Goal: Information Seeking & Learning: Learn about a topic

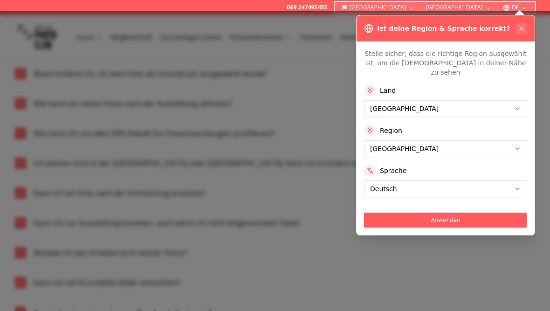
click at [521, 26] on icon at bounding box center [521, 28] width 7 height 7
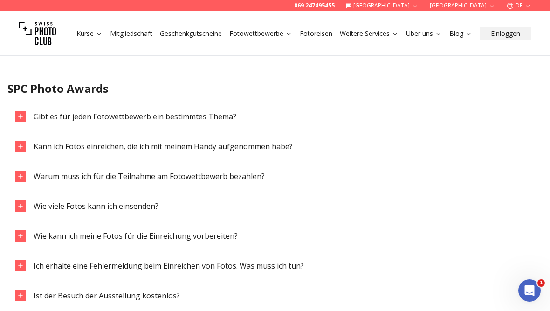
scroll to position [1029, 0]
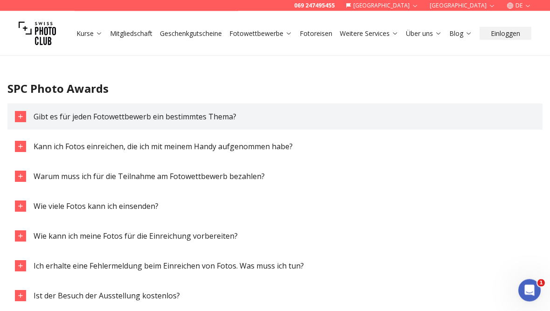
click at [213, 112] on span "Gibt es für jeden Fotowettbewerb ein bestimmtes Thema?" at bounding box center [135, 117] width 203 height 10
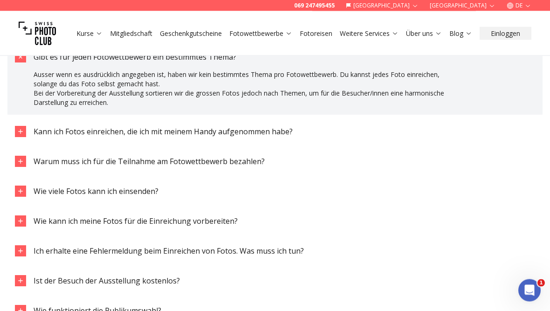
scroll to position [1090, 0]
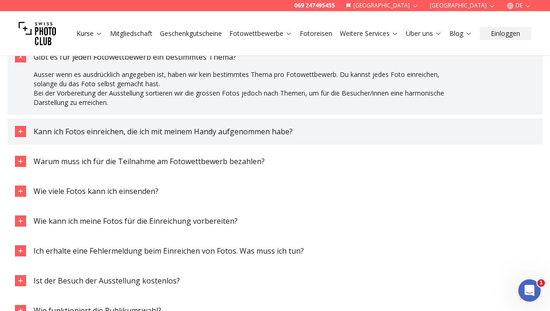
click at [269, 130] on span "Kann ich Fotos einreichen, die ich mit meinem Handy aufgenommen habe?" at bounding box center [163, 131] width 259 height 10
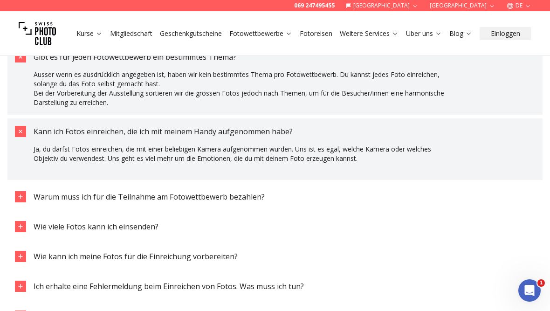
click at [274, 133] on span "Kann ich Fotos einreichen, die ich mit meinem Handy aufgenommen habe?" at bounding box center [163, 131] width 259 height 10
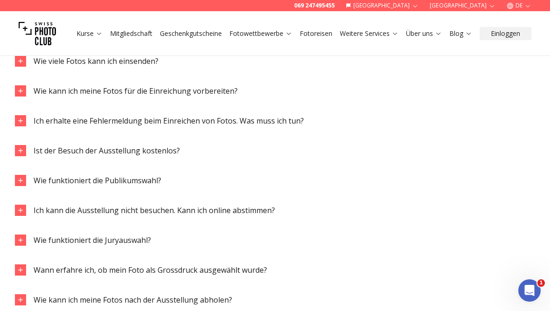
scroll to position [1229, 0]
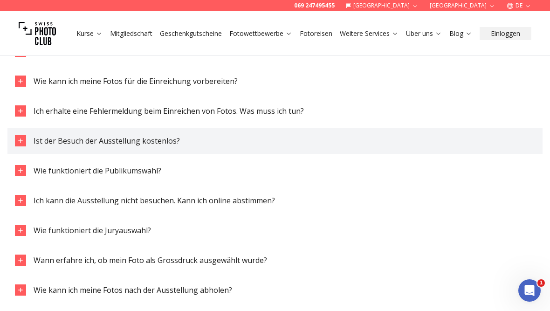
click at [233, 141] on button "Ist der Besuch der Ausstellung kostenlos?" at bounding box center [274, 141] width 535 height 26
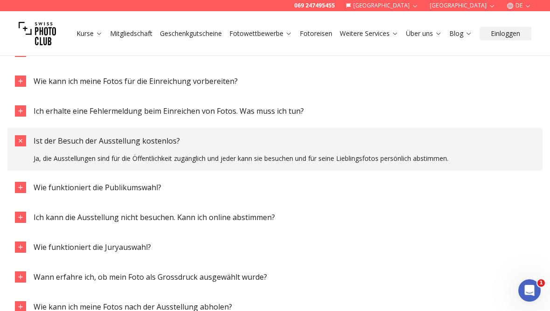
click at [234, 138] on button "Ist der Besuch der Ausstellung kostenlos?" at bounding box center [274, 141] width 535 height 26
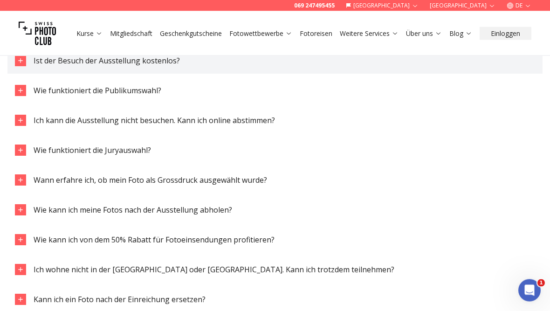
scroll to position [1310, 0]
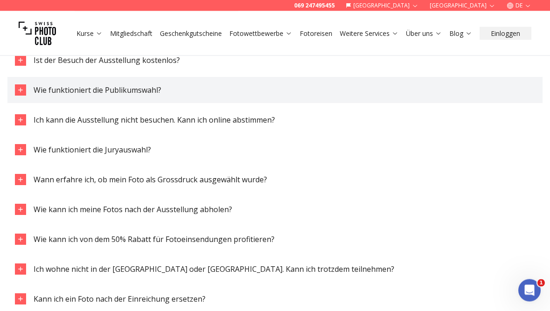
click at [190, 92] on button "Wie funktioniert die Publikumswahl?" at bounding box center [274, 90] width 535 height 26
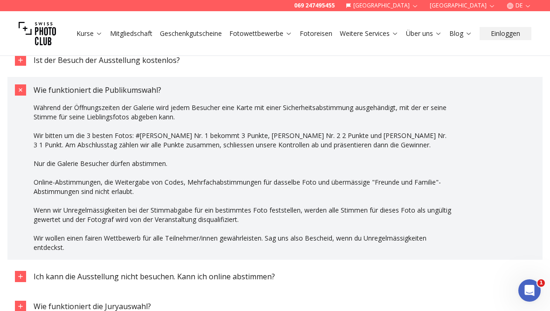
click at [246, 82] on button "Wie funktioniert die Publikumswahl?" at bounding box center [274, 90] width 535 height 26
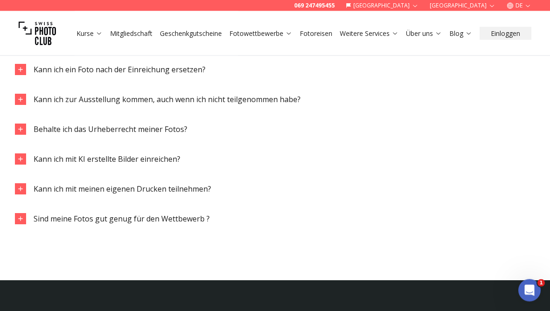
scroll to position [1539, 0]
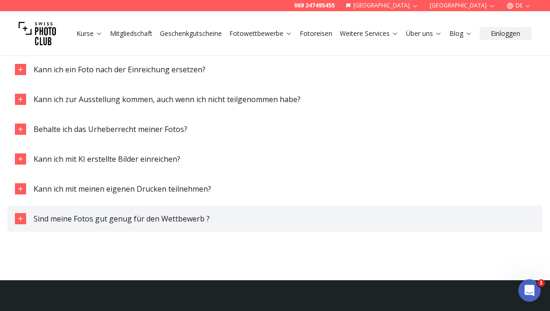
click at [231, 212] on button "Sind meine Fotos gut genug für den Wettbewerb ?" at bounding box center [274, 219] width 535 height 26
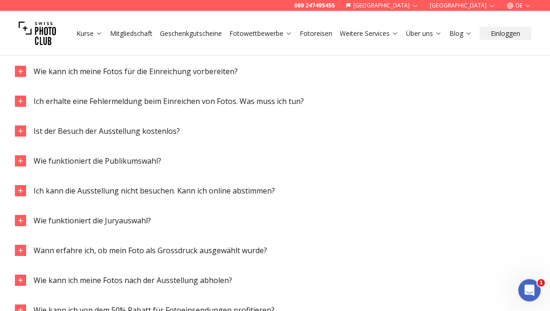
scroll to position [1234, 0]
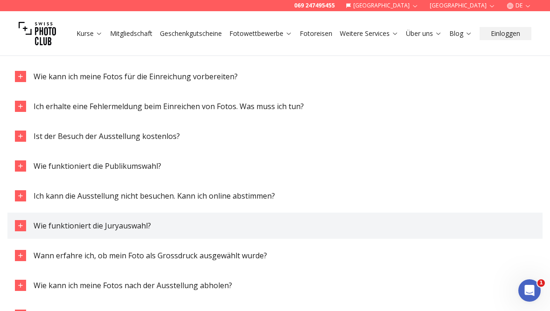
click at [308, 219] on button "Wie funktioniert die Juryauswahl?" at bounding box center [274, 226] width 535 height 26
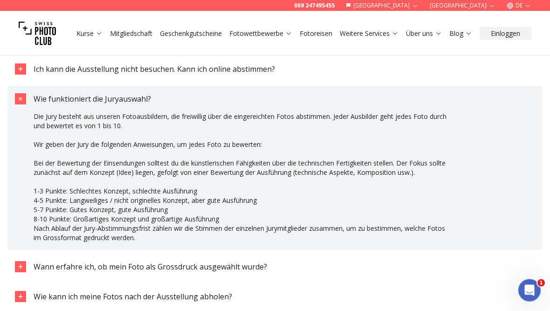
scroll to position [1361, 0]
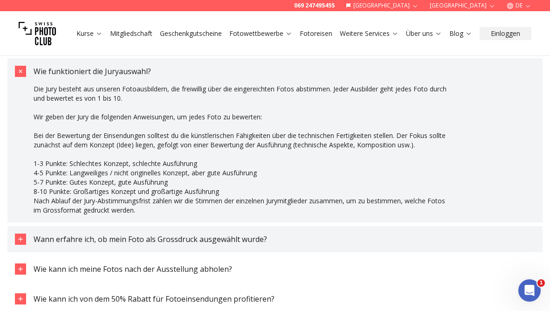
click at [304, 233] on button "Wann erfahre ich, ob mein Foto als Grossdruck ausgewählt wurde?" at bounding box center [274, 239] width 535 height 26
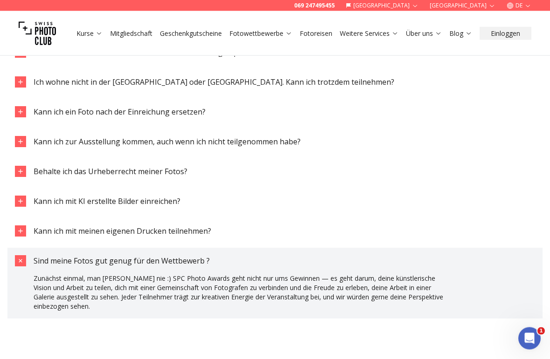
scroll to position [1680, 0]
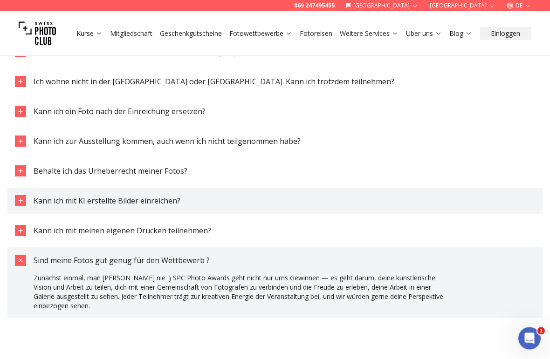
click at [261, 199] on button "Kann ich mit KI erstellte Bilder einreichen?" at bounding box center [274, 201] width 535 height 26
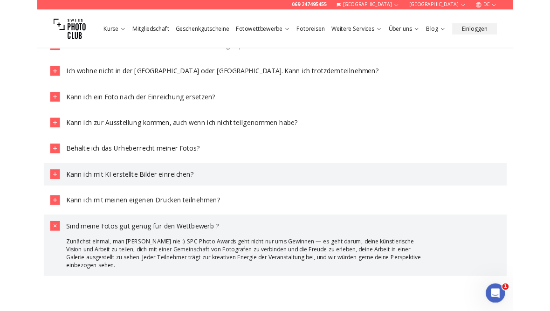
scroll to position [1680, 0]
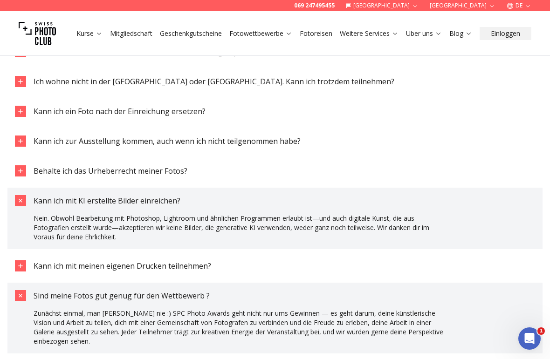
click at [267, 194] on button "Kann ich mit KI erstellte Bilder einreichen?" at bounding box center [274, 201] width 535 height 26
